Goal: Entertainment & Leisure: Browse casually

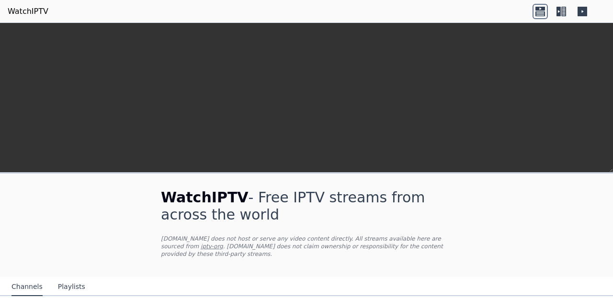
scroll to position [309, 0]
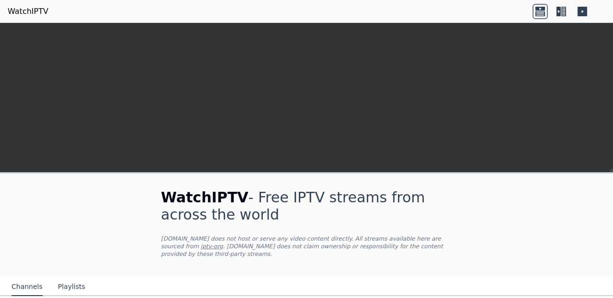
scroll to position [186, 0]
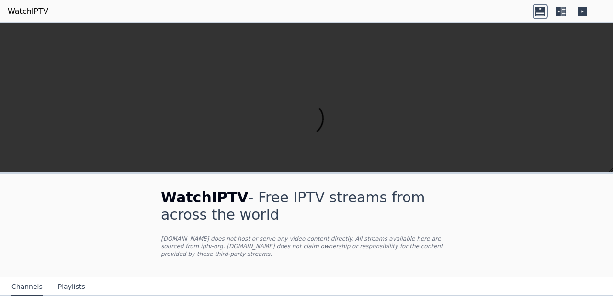
scroll to position [843, 0]
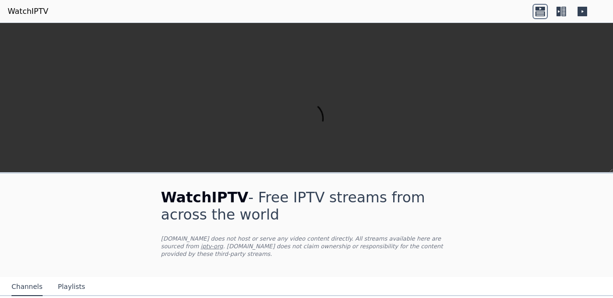
scroll to position [265, 0]
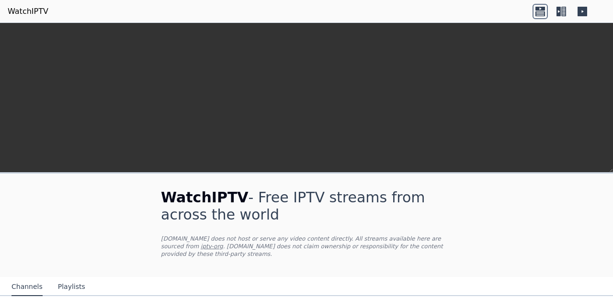
scroll to position [256, 0]
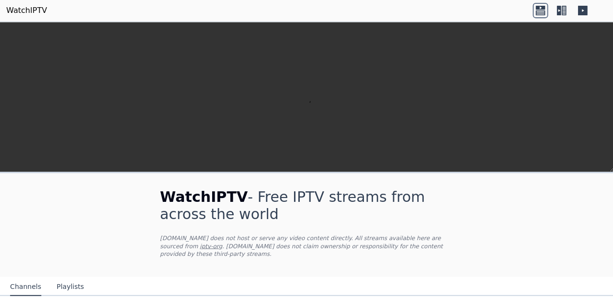
scroll to position [249, 0]
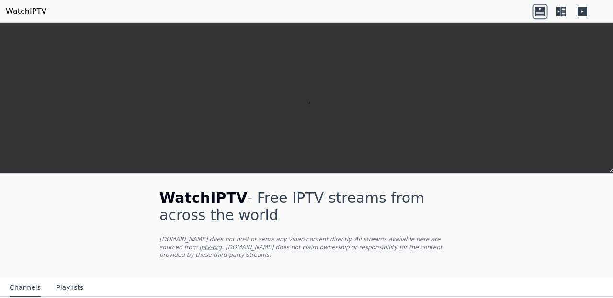
scroll to position [143, 0]
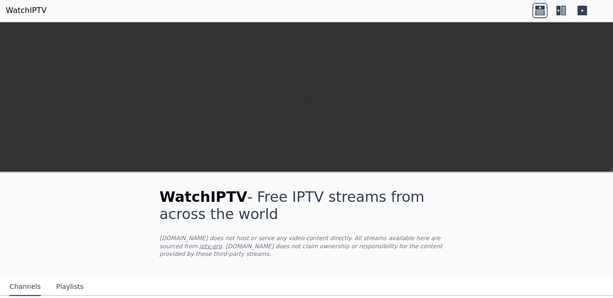
scroll to position [87, 0]
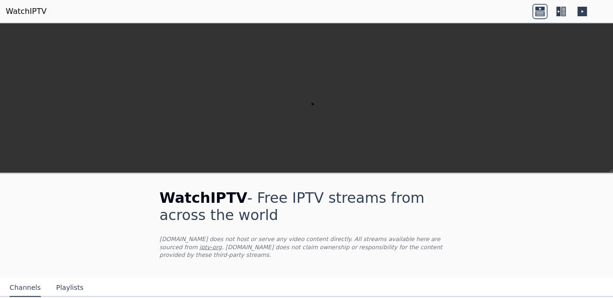
scroll to position [0, 0]
